Goal: Information Seeking & Learning: Find specific fact

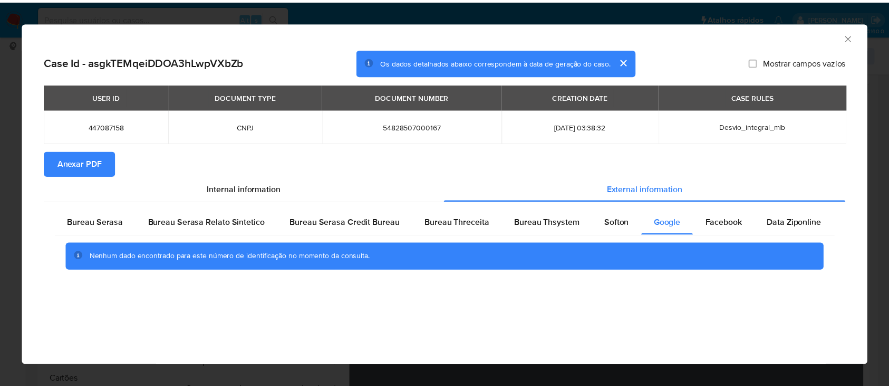
scroll to position [70, 0]
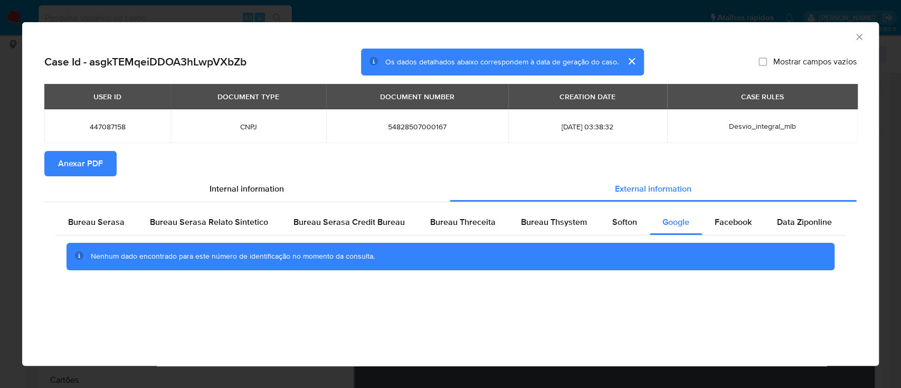
click at [854, 35] on icon "Fechar a janela" at bounding box center [859, 37] width 11 height 11
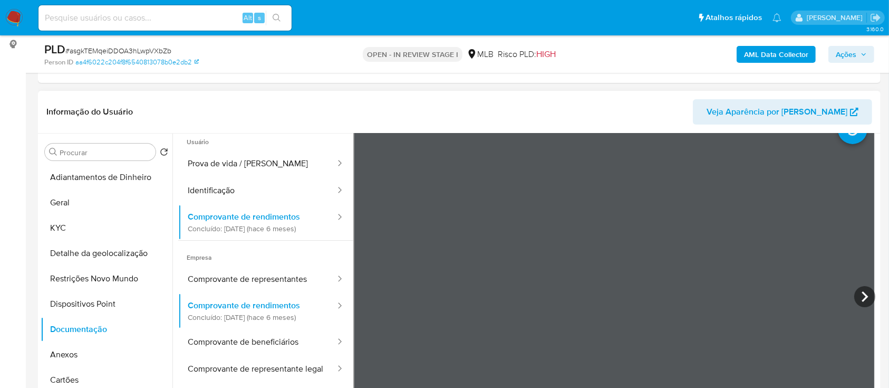
scroll to position [0, 0]
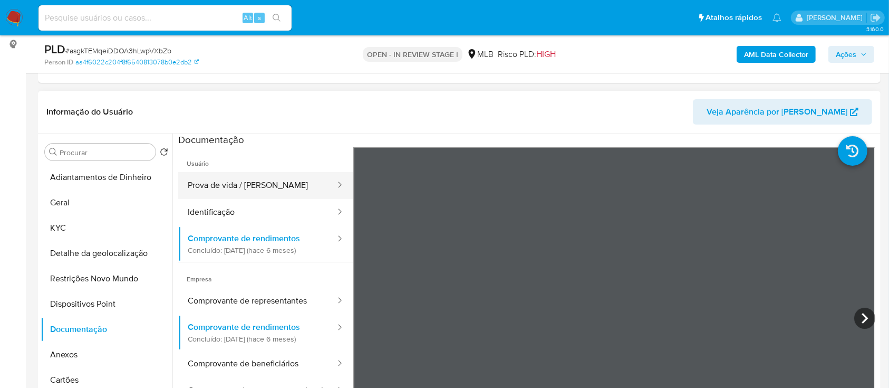
click at [250, 194] on button "Prova de vida / [PERSON_NAME]" at bounding box center [257, 185] width 158 height 27
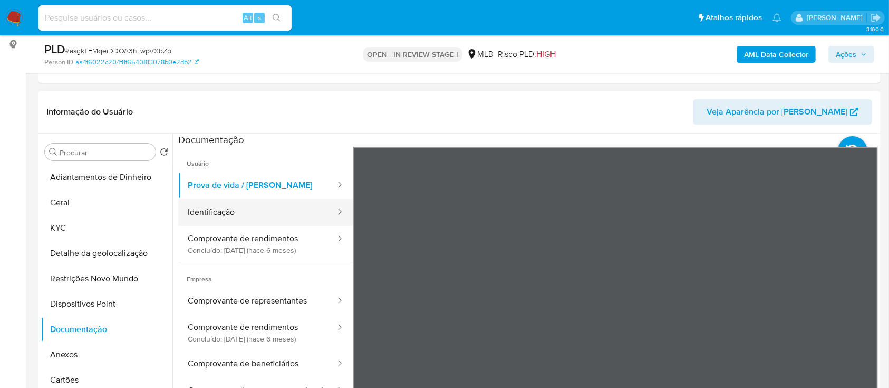
click at [245, 209] on button "Identificação" at bounding box center [257, 212] width 158 height 27
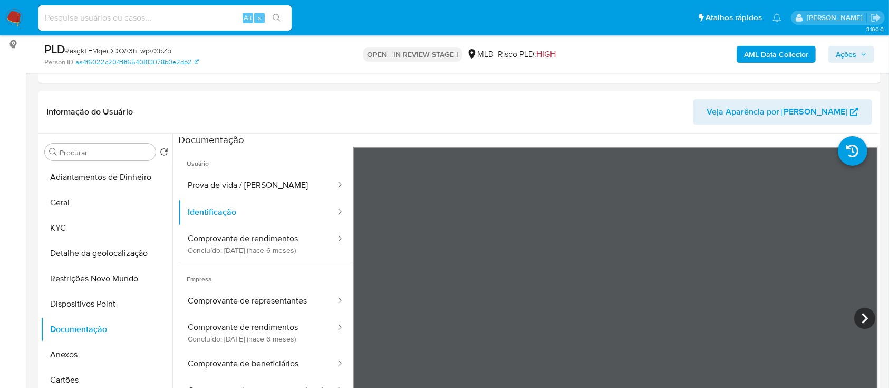
click at [68, 206] on button "Geral" at bounding box center [102, 202] width 123 height 25
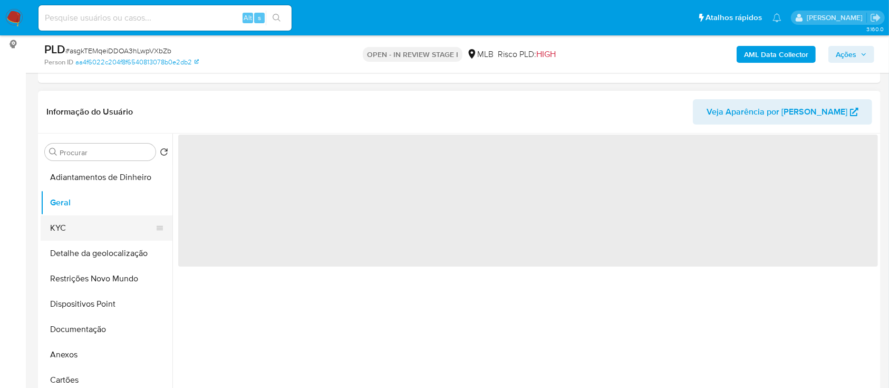
drag, startPoint x: 62, startPoint y: 234, endPoint x: 72, endPoint y: 234, distance: 9.5
click at [62, 234] on button "KYC" at bounding box center [102, 227] width 123 height 25
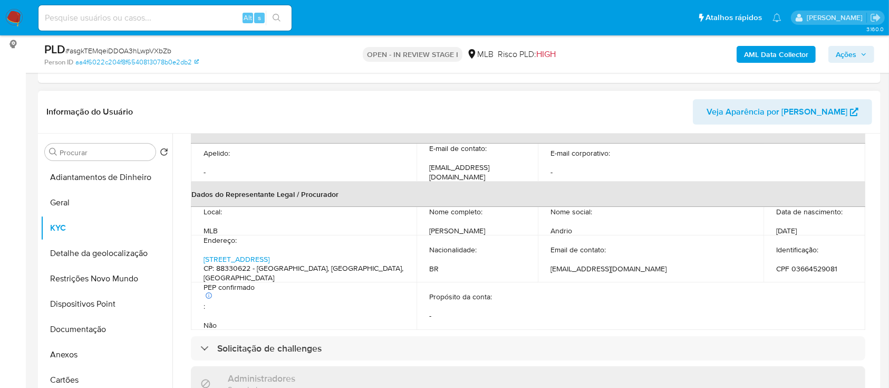
scroll to position [351, 0]
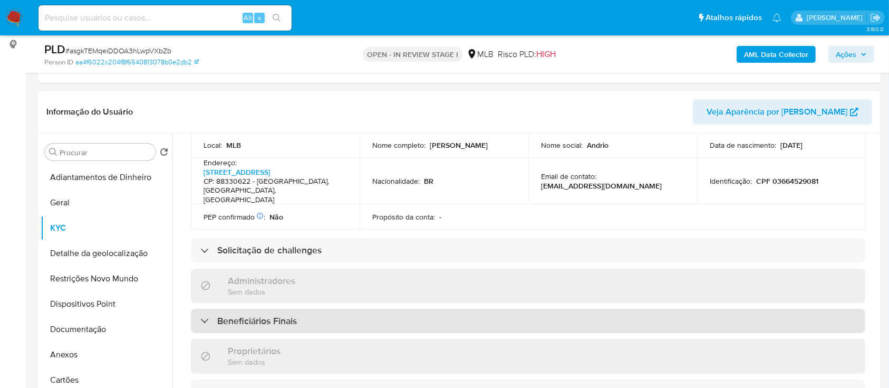
click at [266, 309] on div "Beneficiários Finais" at bounding box center [528, 321] width 675 height 24
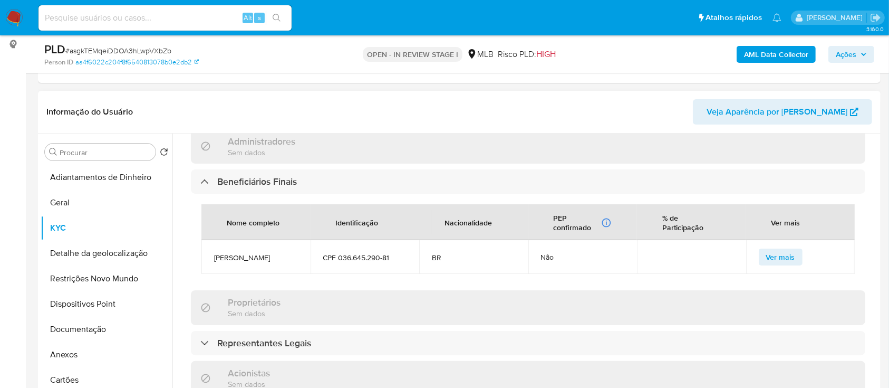
scroll to position [492, 0]
drag, startPoint x: 209, startPoint y: 237, endPoint x: 393, endPoint y: 264, distance: 186.0
click at [393, 263] on div "Nome completo Identificação Nacionalidade PEP confirmado Recuperado de listas i…" at bounding box center [528, 237] width 675 height 91
copy tr "[PERSON_NAME] CPF 036.645.290-81"
